Goal: Use online tool/utility: Utilize a website feature to perform a specific function

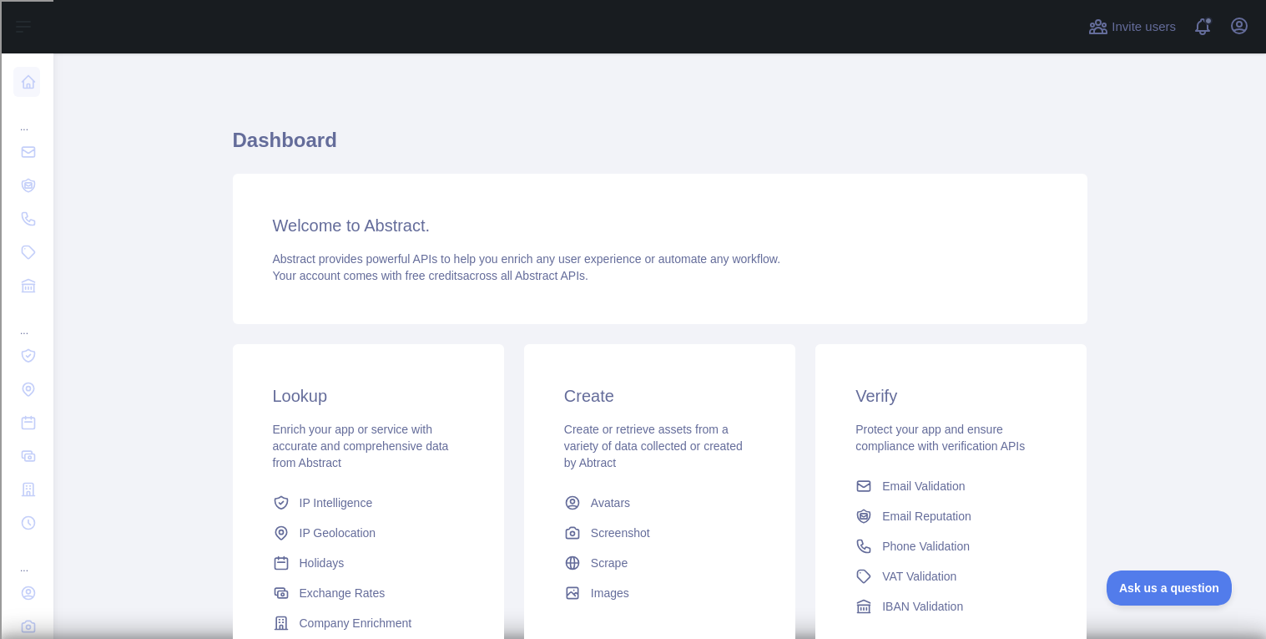
click at [1227, 35] on div "Open user menu" at bounding box center [1239, 27] width 27 height 29
click at [1238, 28] on icon "button" at bounding box center [1239, 25] width 15 height 15
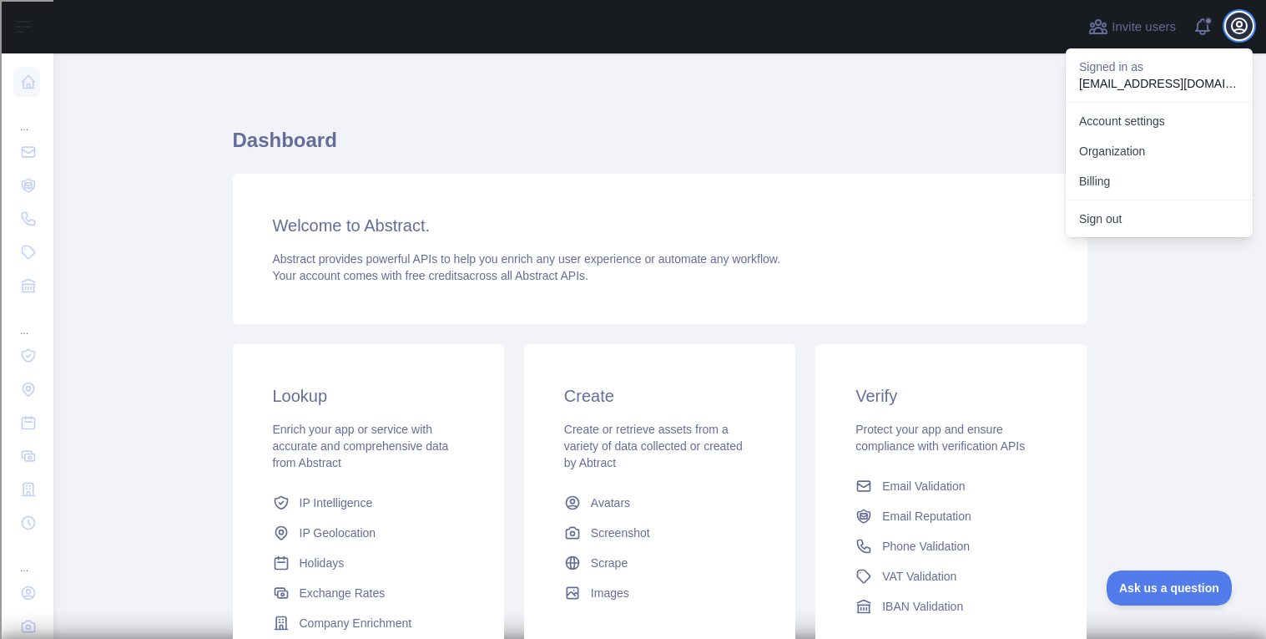
click at [1238, 28] on icon "button" at bounding box center [1239, 25] width 15 height 15
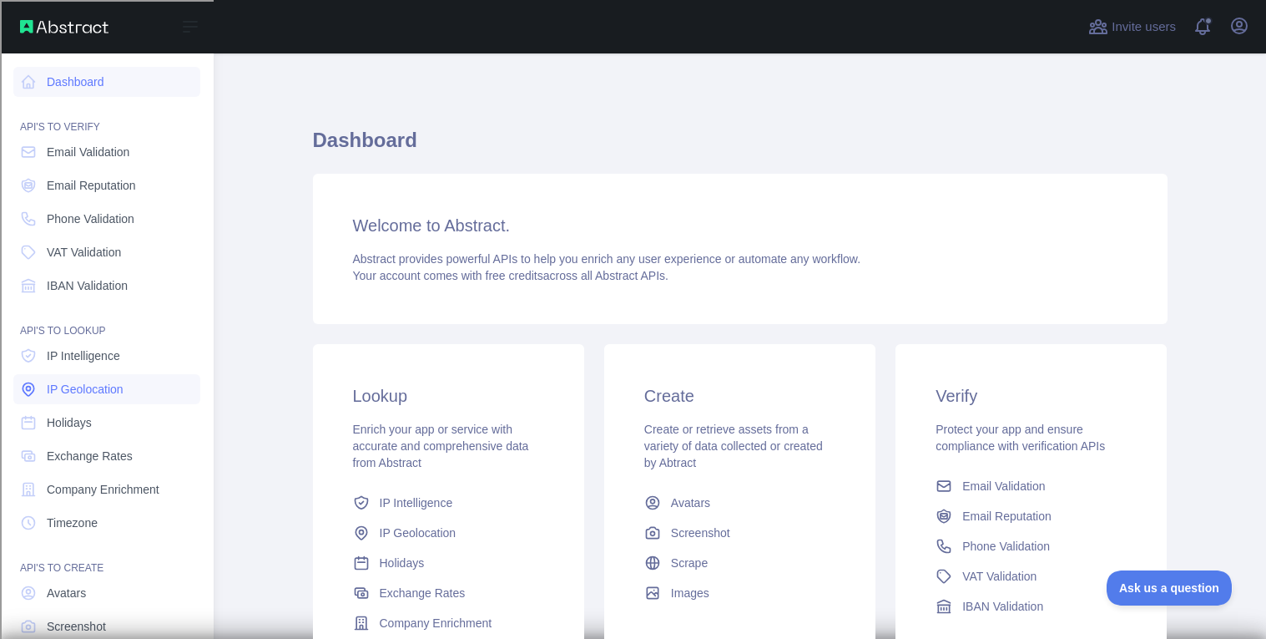
click at [129, 381] on link "IP Geolocation" at bounding box center [106, 389] width 187 height 30
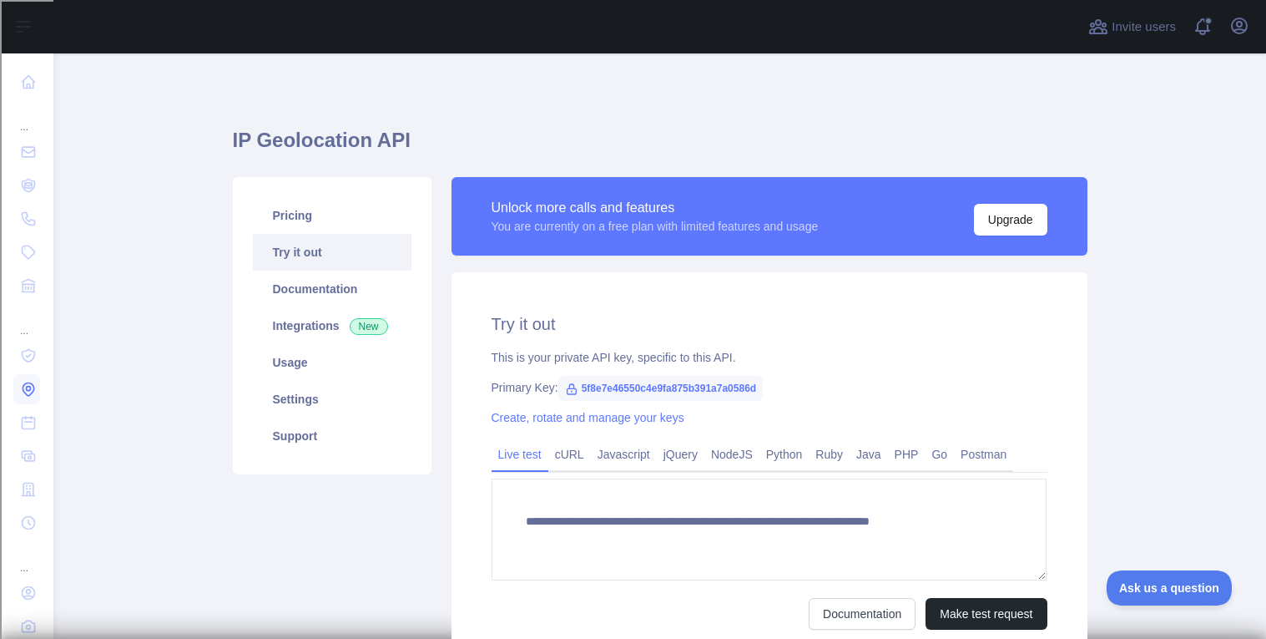
type textarea "**********"
click at [643, 384] on span "5f8e7e46550c4e9fa875b391a7a0586d" at bounding box center [660, 388] width 205 height 25
click at [586, 383] on span "5f8e7e46550c4e9fa875b391a7a0586d" at bounding box center [660, 388] width 205 height 25
click at [540, 396] on div "**********" at bounding box center [770, 470] width 636 height 397
click at [557, 412] on link "Create, rotate and manage your keys" at bounding box center [588, 417] width 193 height 13
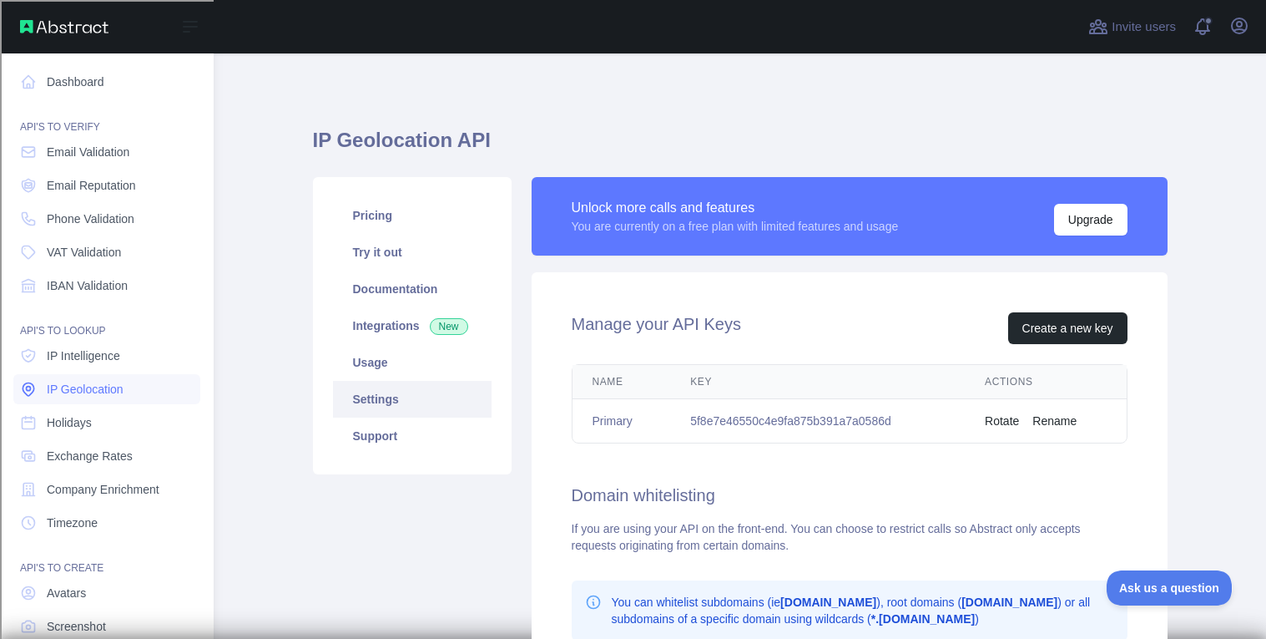
click at [98, 386] on span "IP Geolocation" at bounding box center [85, 389] width 77 height 17
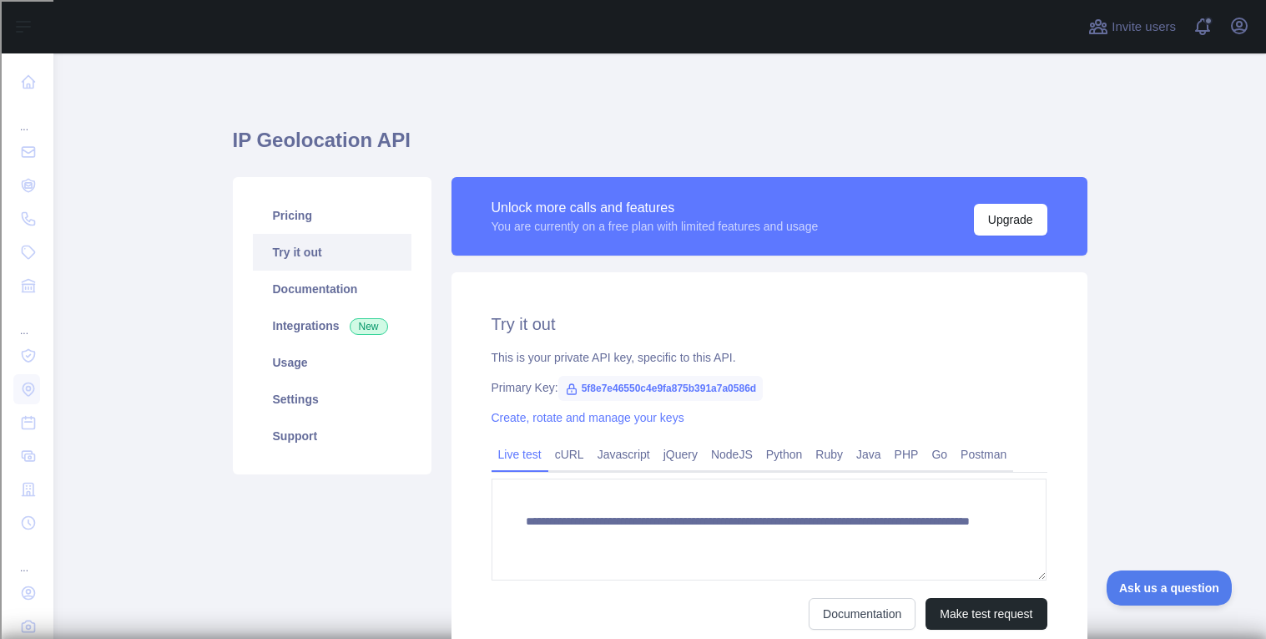
scroll to position [155, 0]
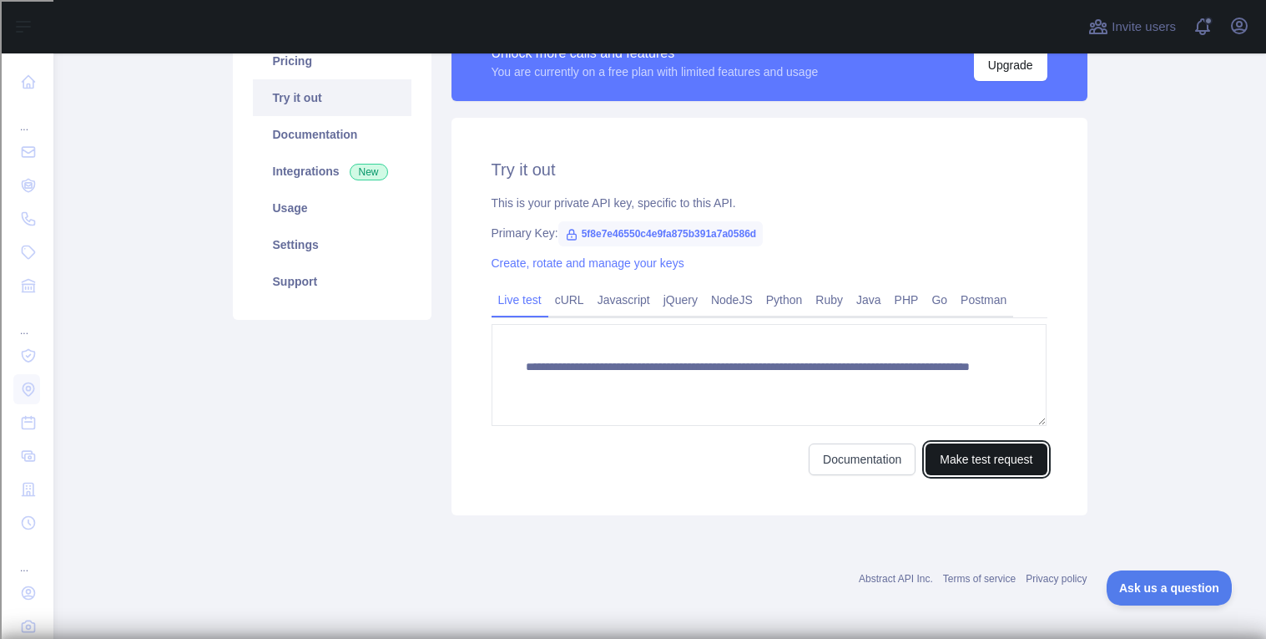
click at [957, 455] on button "Make test request" at bounding box center [986, 459] width 121 height 32
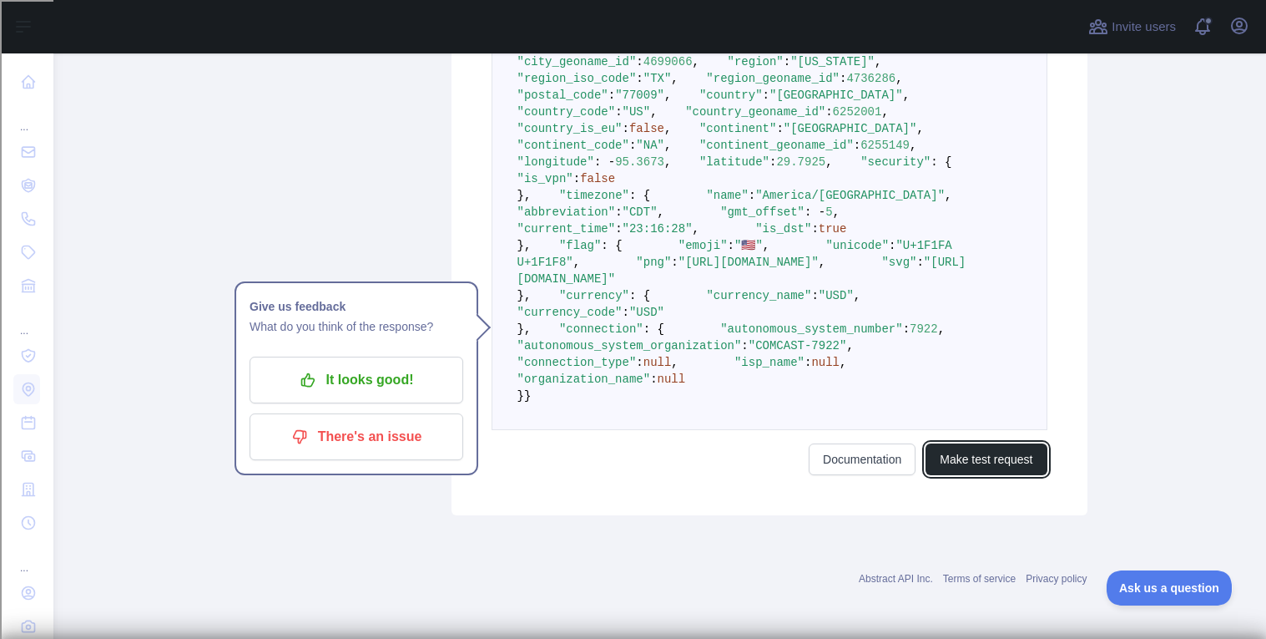
scroll to position [841, 0]
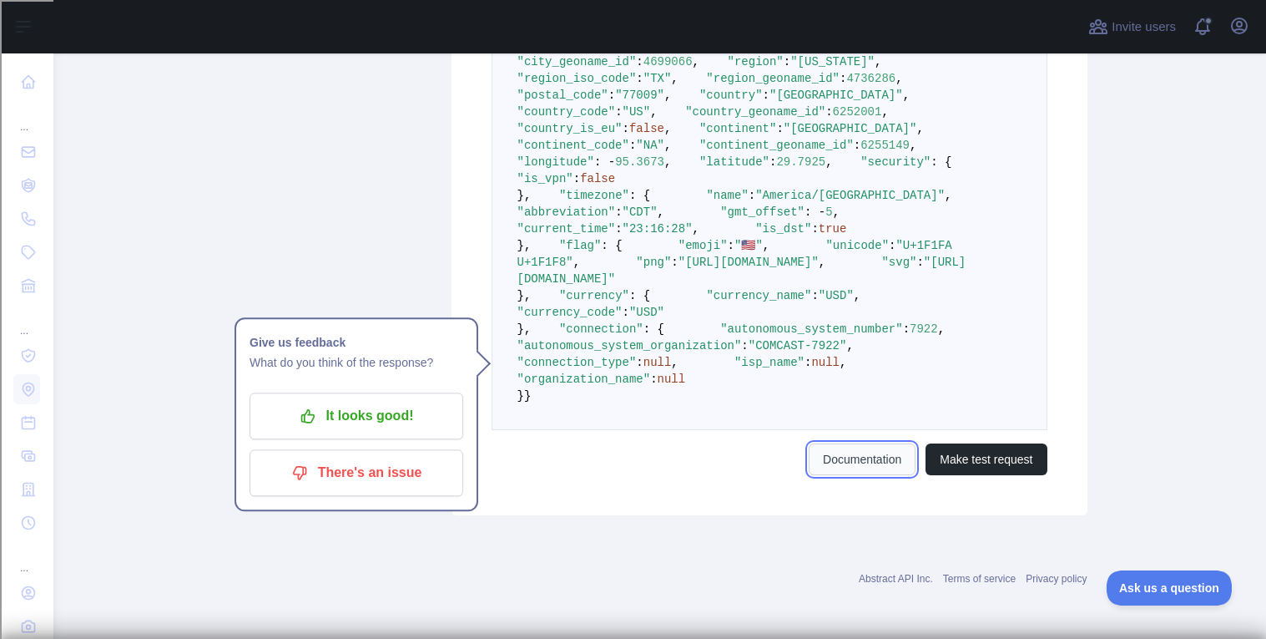
click at [854, 475] on link "Documentation" at bounding box center [862, 459] width 107 height 32
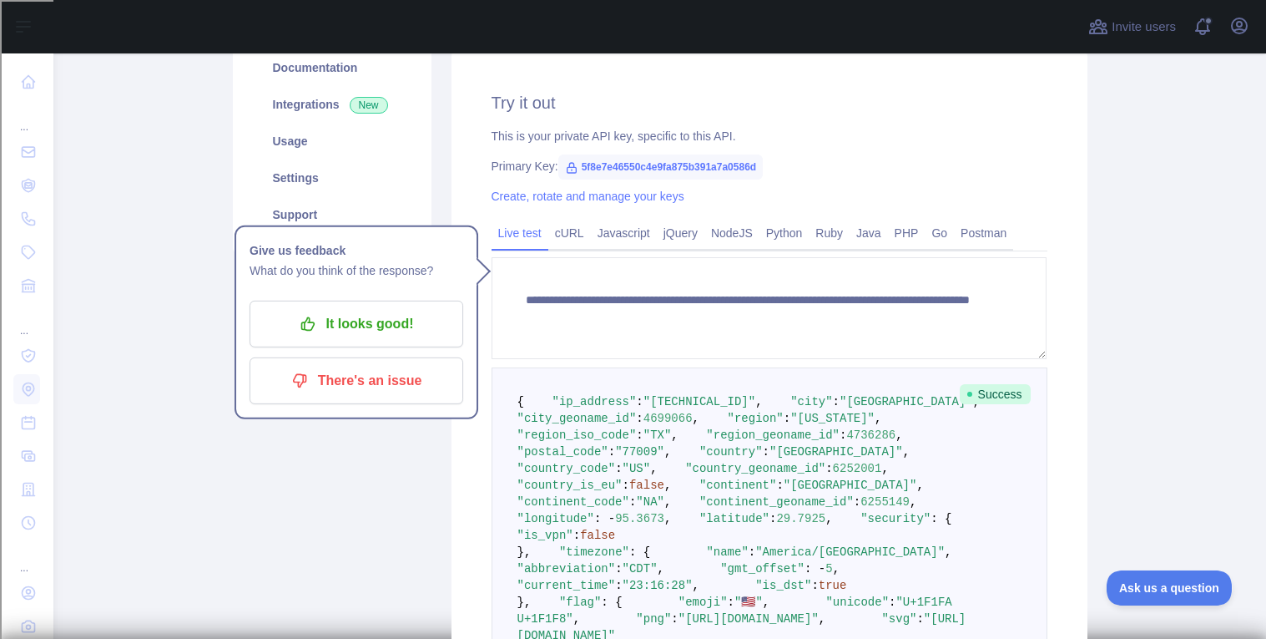
scroll to position [0, 0]
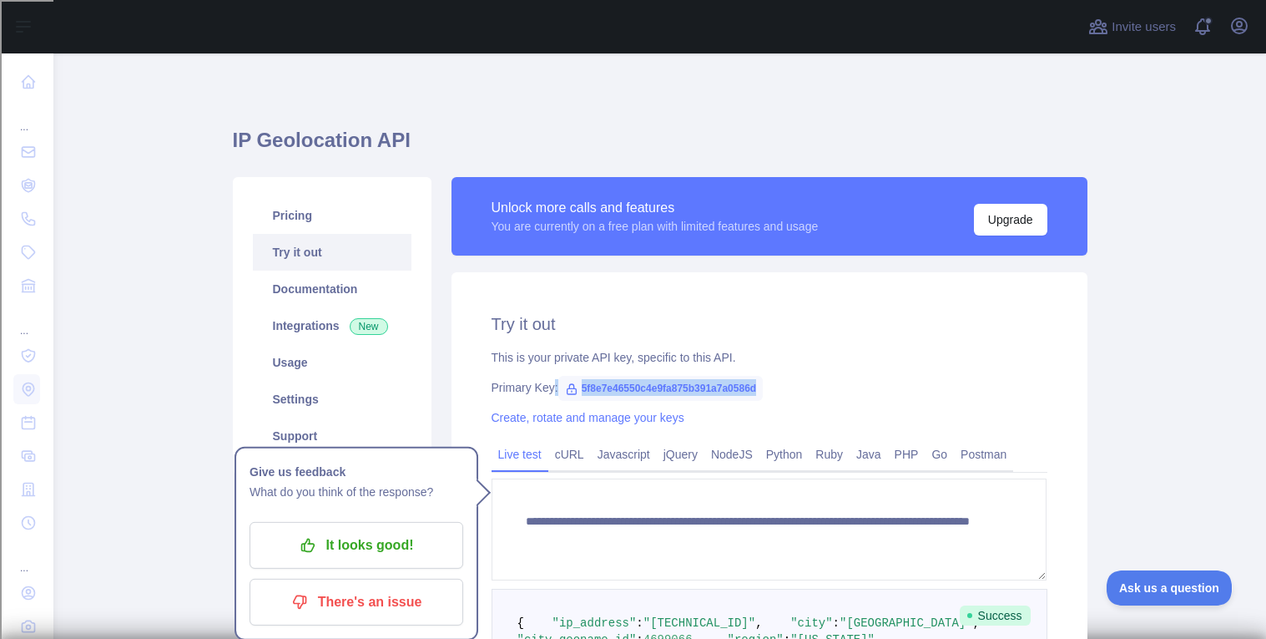
drag, startPoint x: 751, startPoint y: 386, endPoint x: 553, endPoint y: 390, distance: 198.7
click at [553, 390] on div "Primary Key: 5f8e7e46550c4e9fa875b391a7a0586d" at bounding box center [770, 387] width 556 height 17
copy div ": 5f8e7e46550c4e9fa875b391a7a0586d"
